Goal: Task Accomplishment & Management: Complete application form

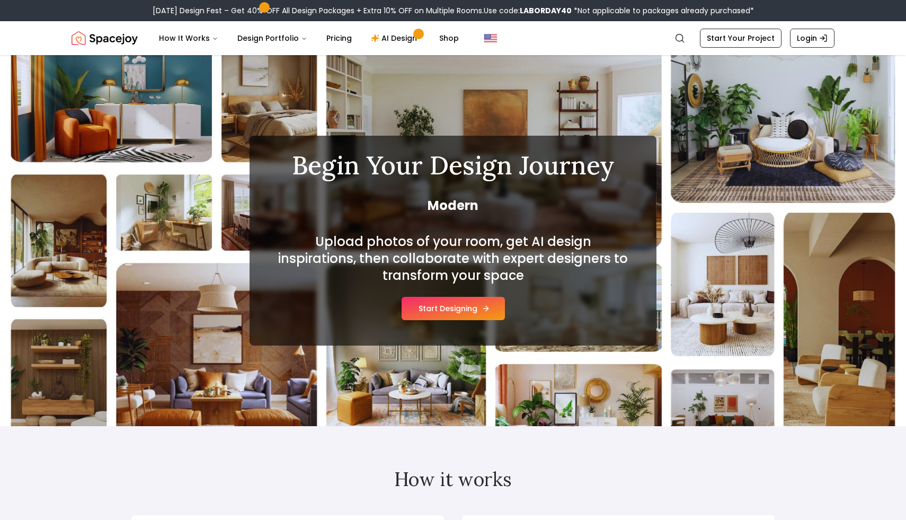
click at [456, 306] on button "Start Designing" at bounding box center [453, 308] width 103 height 23
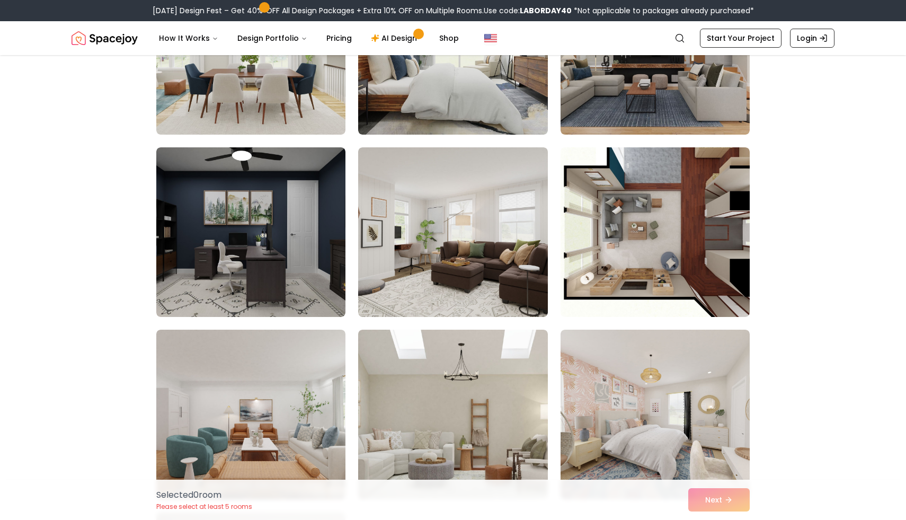
scroll to position [204, 0]
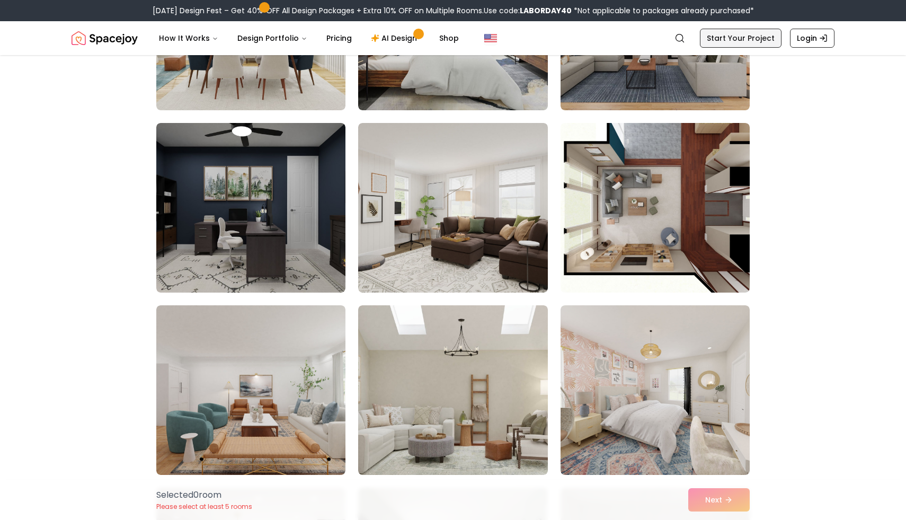
click at [725, 34] on link "Start Your Project" at bounding box center [741, 38] width 82 height 19
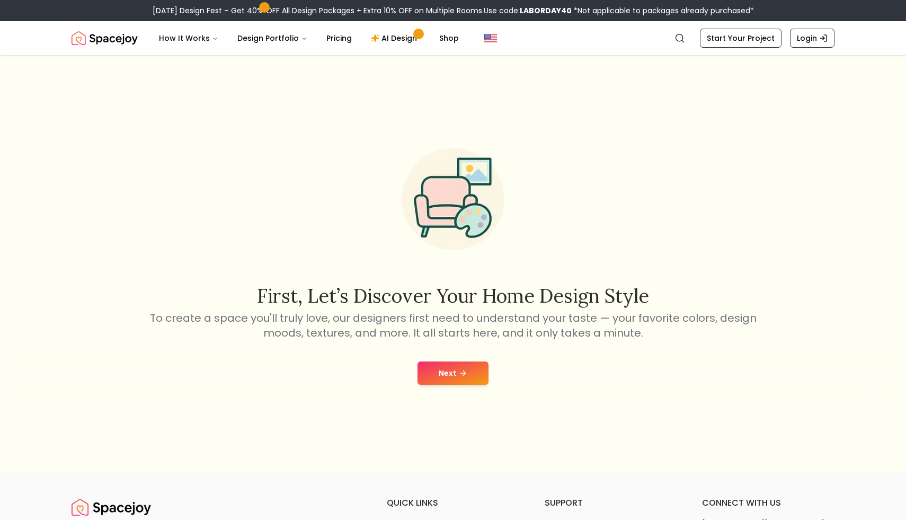
click at [454, 363] on button "Next" at bounding box center [453, 372] width 71 height 23
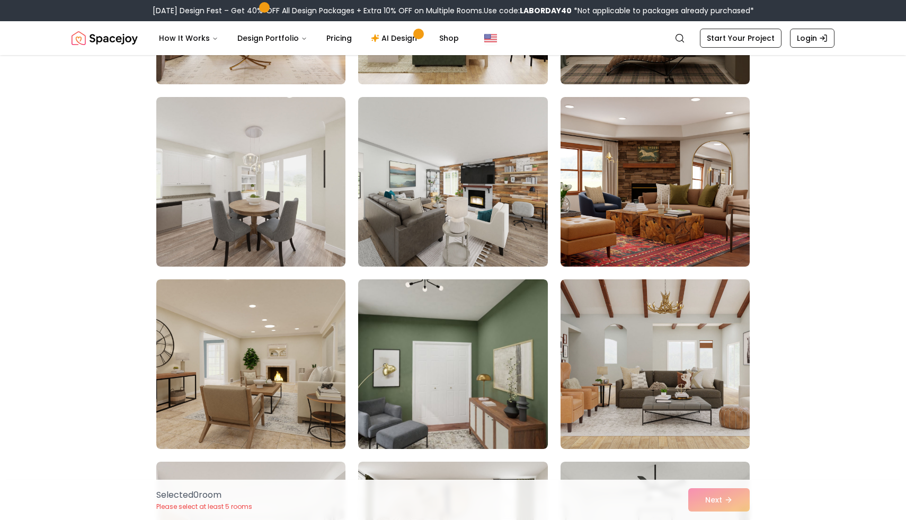
scroll to position [3890, 0]
